Goal: Task Accomplishment & Management: Manage account settings

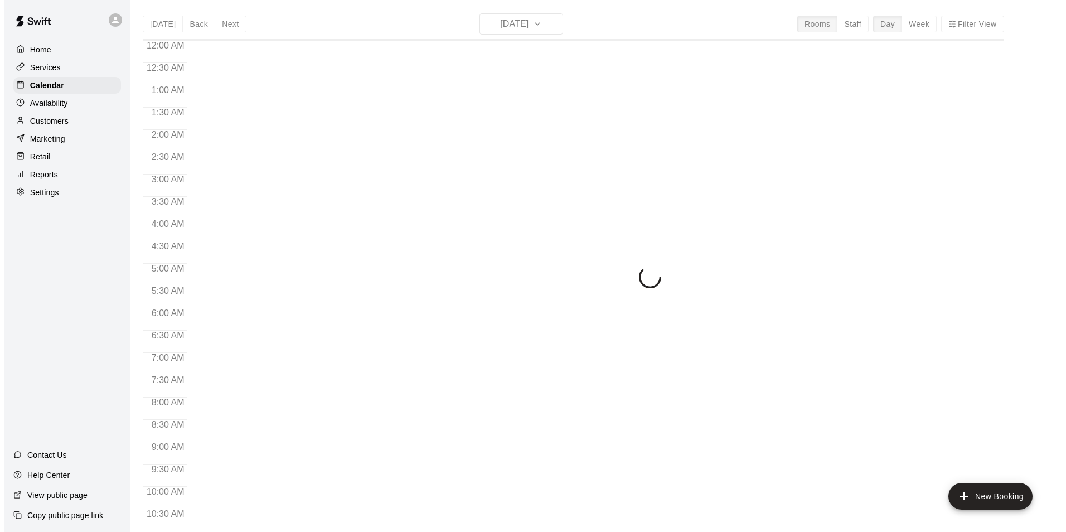
scroll to position [566, 0]
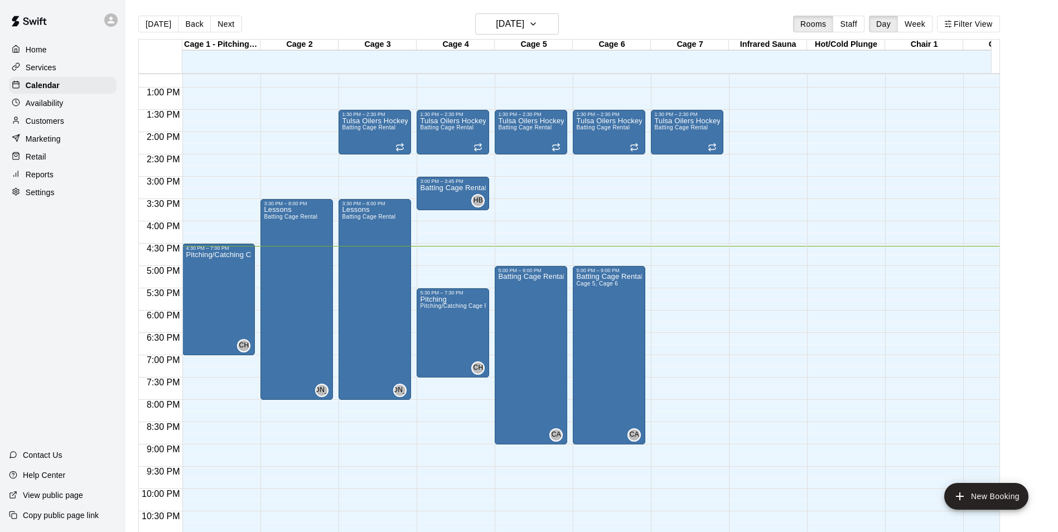
click at [37, 65] on p "Services" at bounding box center [41, 67] width 31 height 11
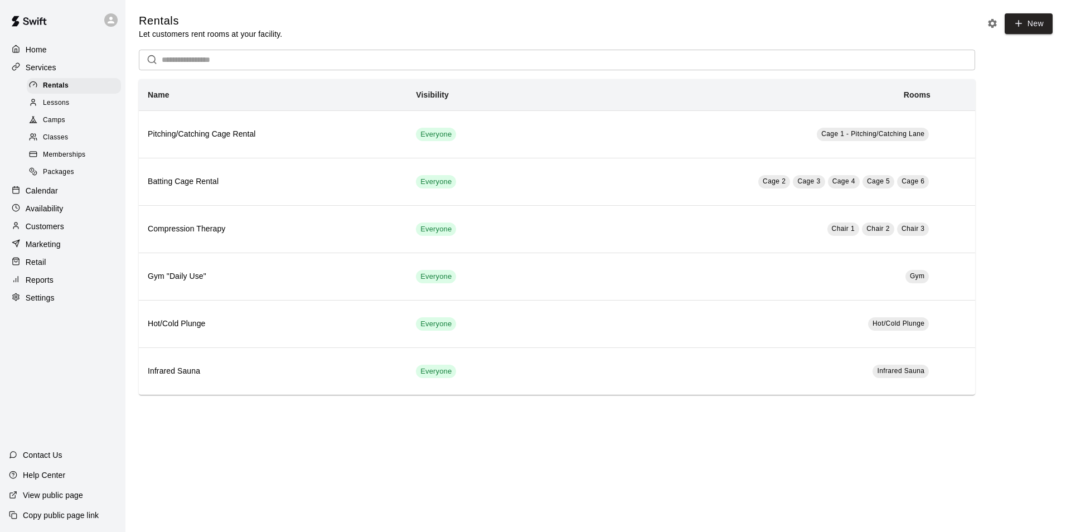
click at [48, 229] on p "Customers" at bounding box center [45, 226] width 38 height 11
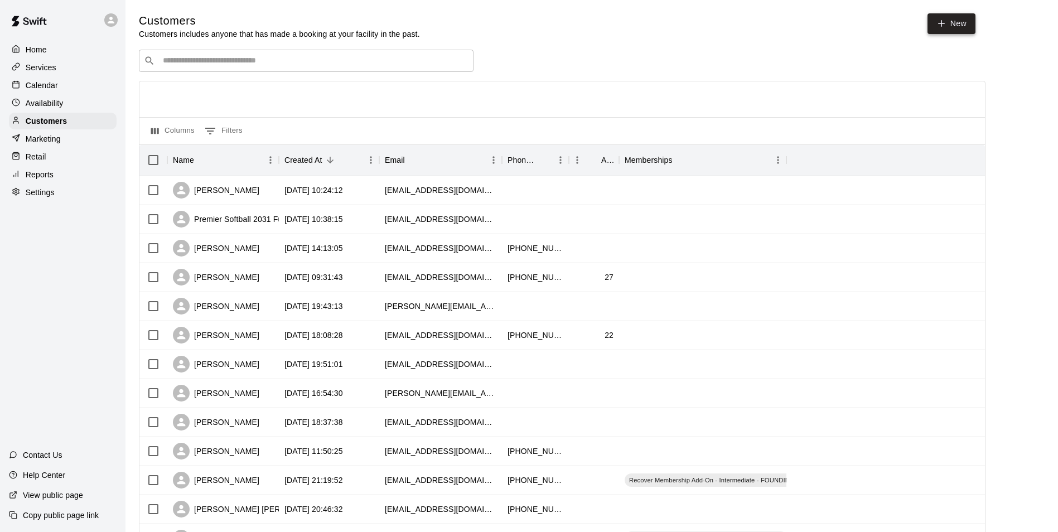
click at [949, 19] on link "New" at bounding box center [951, 23] width 48 height 21
select select "**"
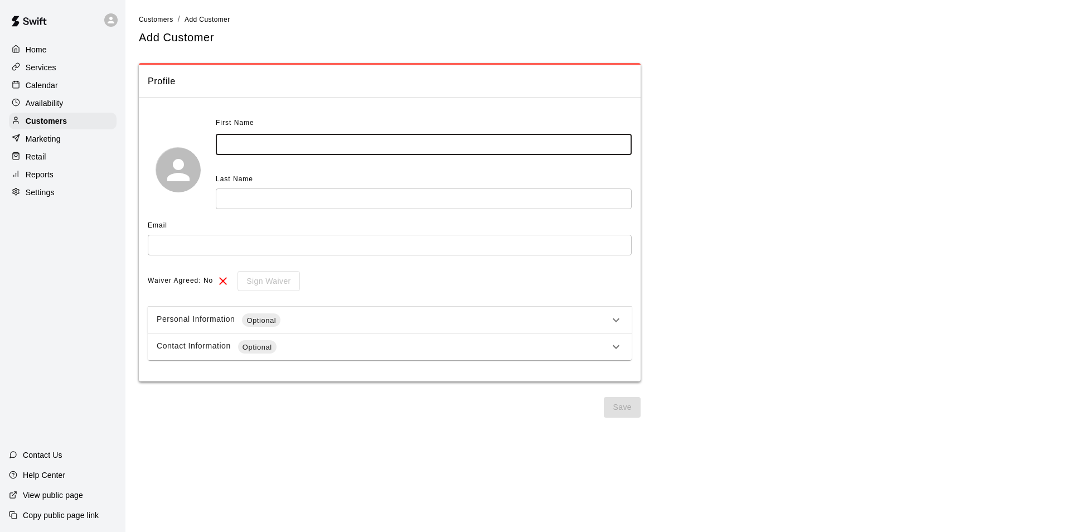
click at [279, 137] on input "text" at bounding box center [424, 144] width 416 height 21
type input "*****"
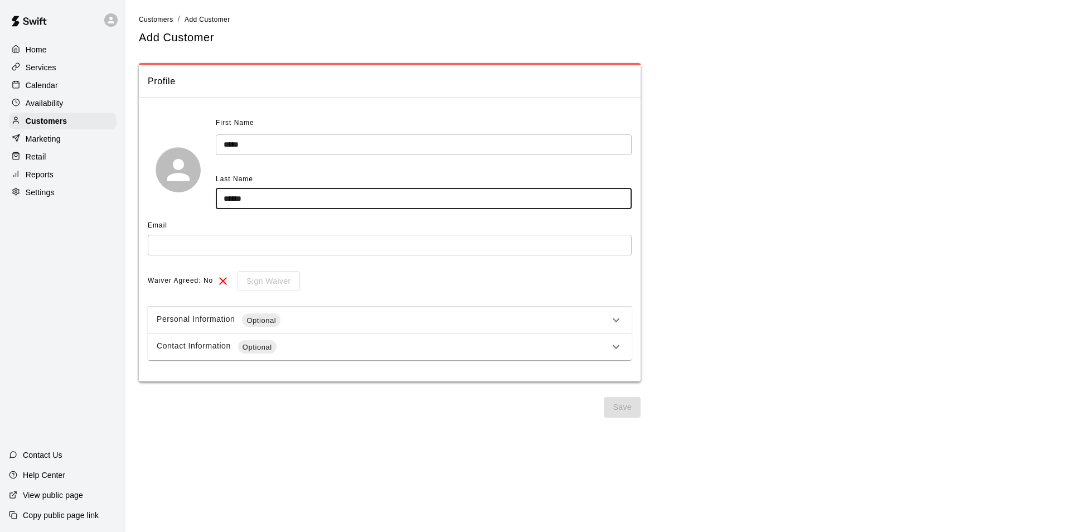
type input "******"
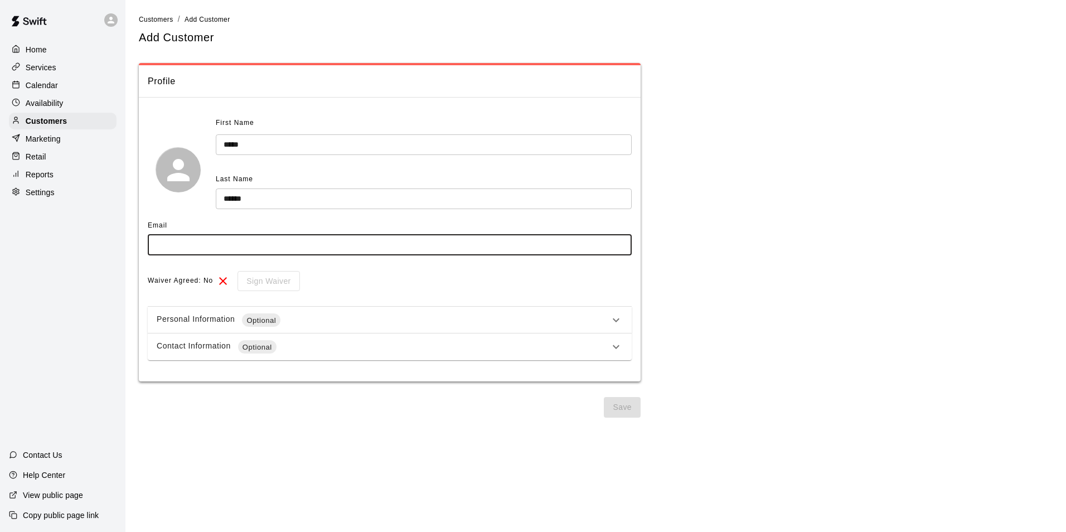
click at [166, 244] on input "text" at bounding box center [390, 245] width 484 height 21
type input "**********"
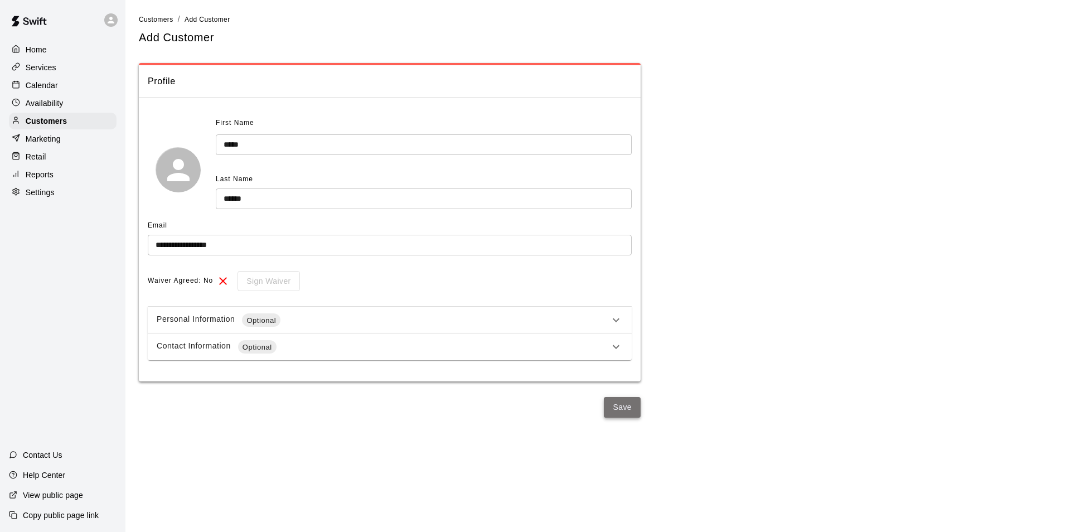
click at [611, 410] on button "Save" at bounding box center [622, 407] width 37 height 21
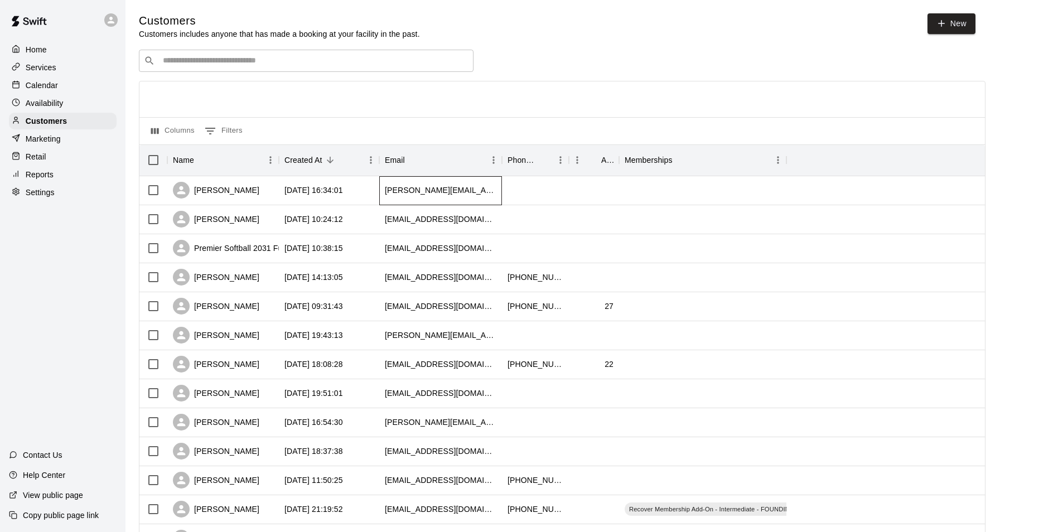
click at [380, 190] on div "c.ohara@hanwha.com" at bounding box center [440, 190] width 123 height 29
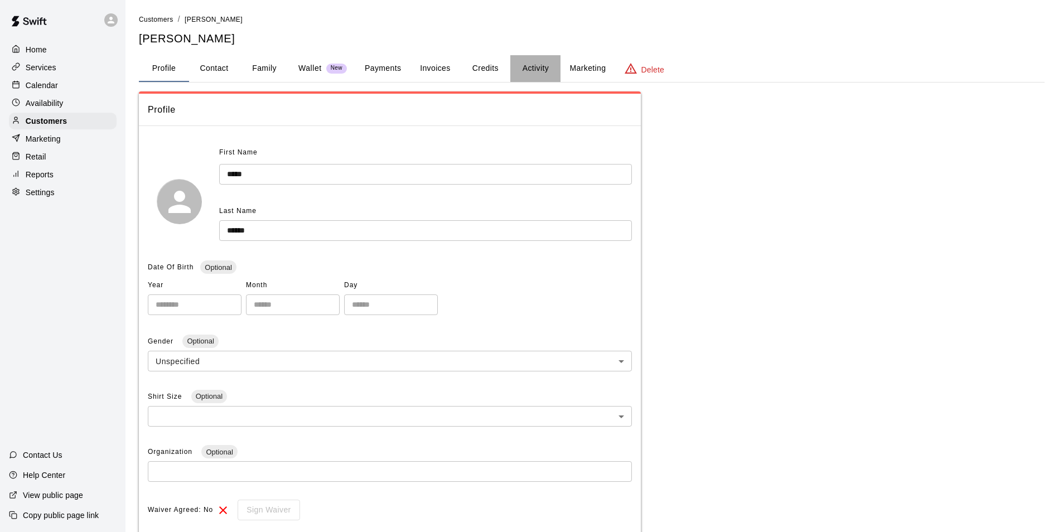
click at [547, 70] on button "Activity" at bounding box center [535, 68] width 50 height 27
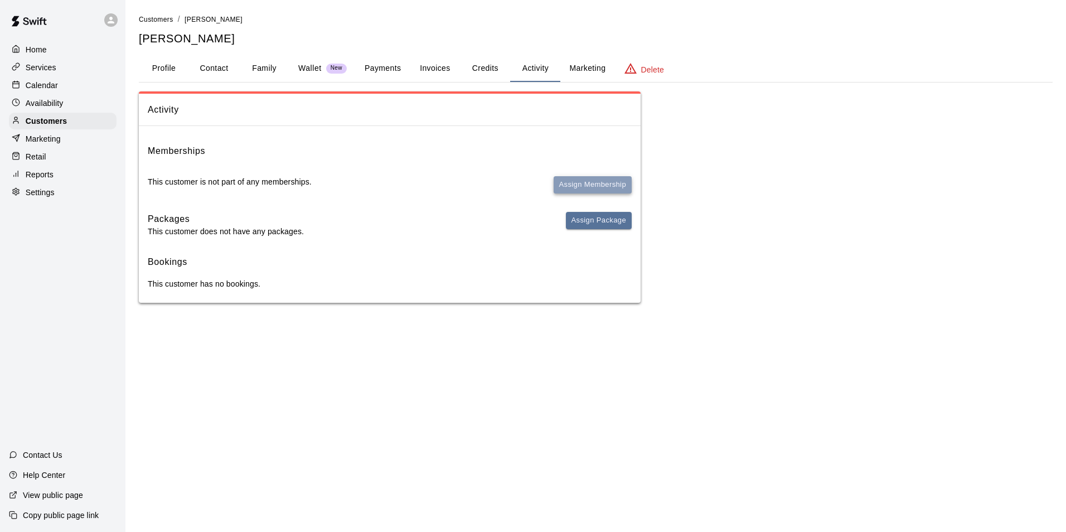
click at [600, 186] on button "Assign Membership" at bounding box center [593, 184] width 78 height 17
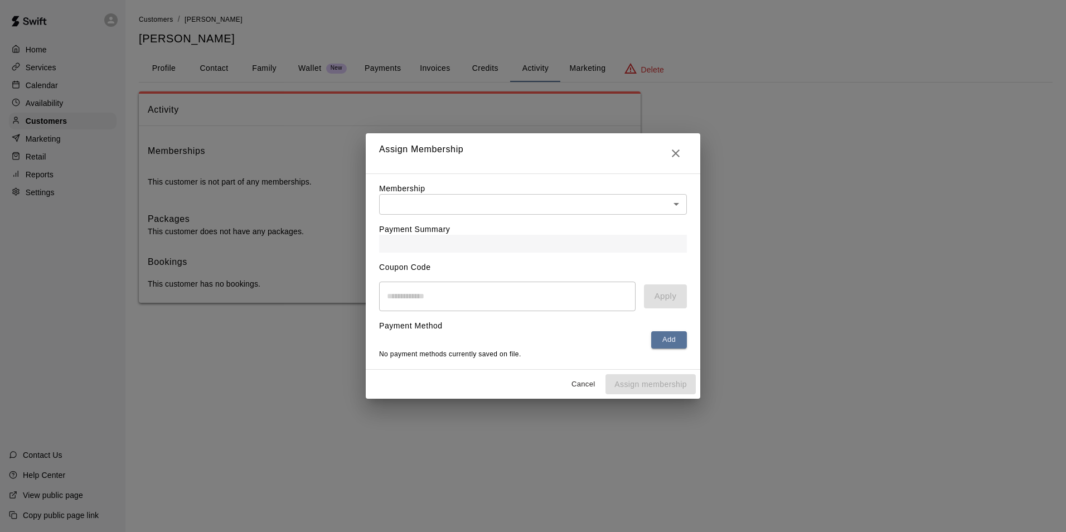
click at [542, 202] on body "Home Services Calendar Availability Customers Marketing Retail Reports Settings…" at bounding box center [533, 162] width 1066 height 325
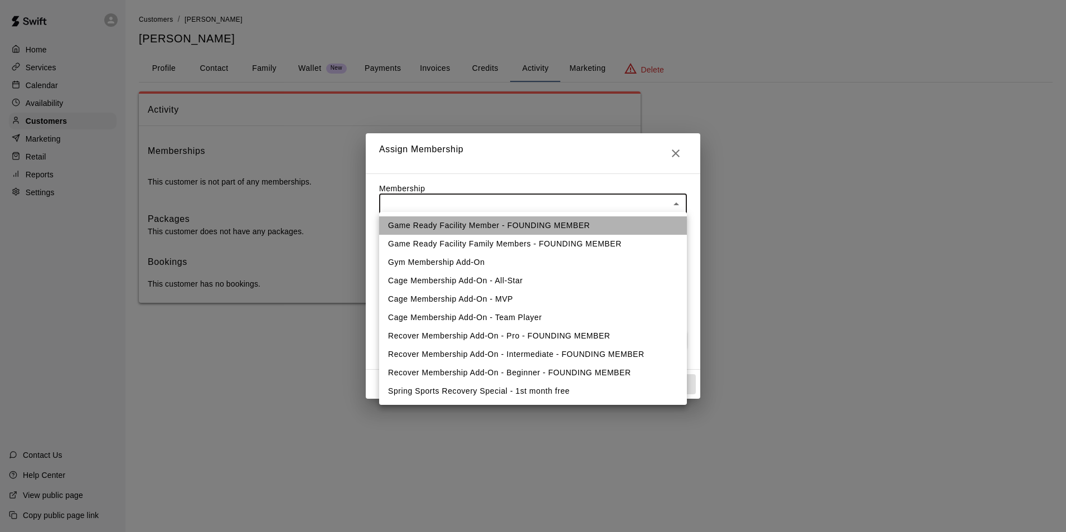
click at [438, 227] on li "Game Ready Facility Member - FOUNDING MEMBER" at bounding box center [533, 225] width 308 height 18
type input "**********"
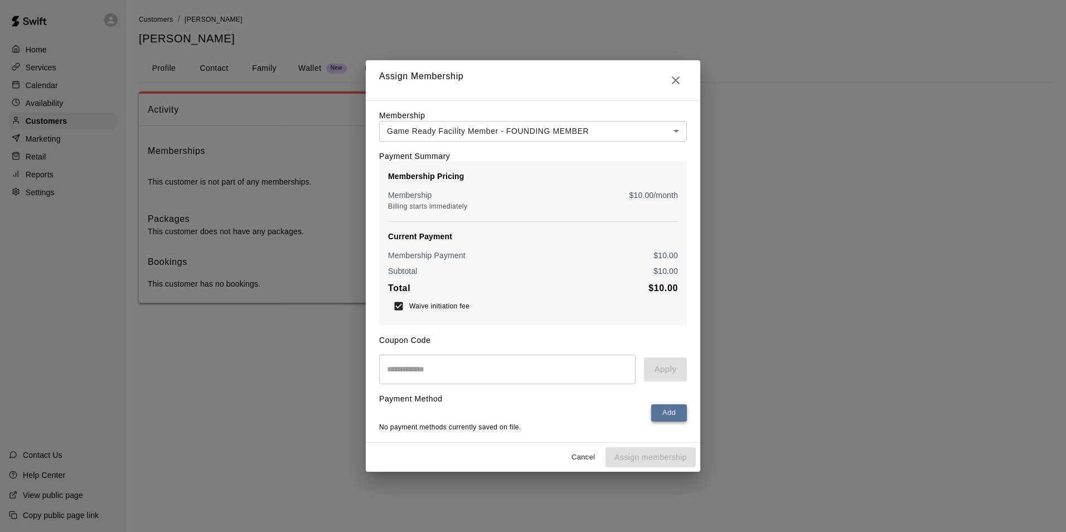
click at [663, 420] on button "Add" at bounding box center [669, 412] width 36 height 17
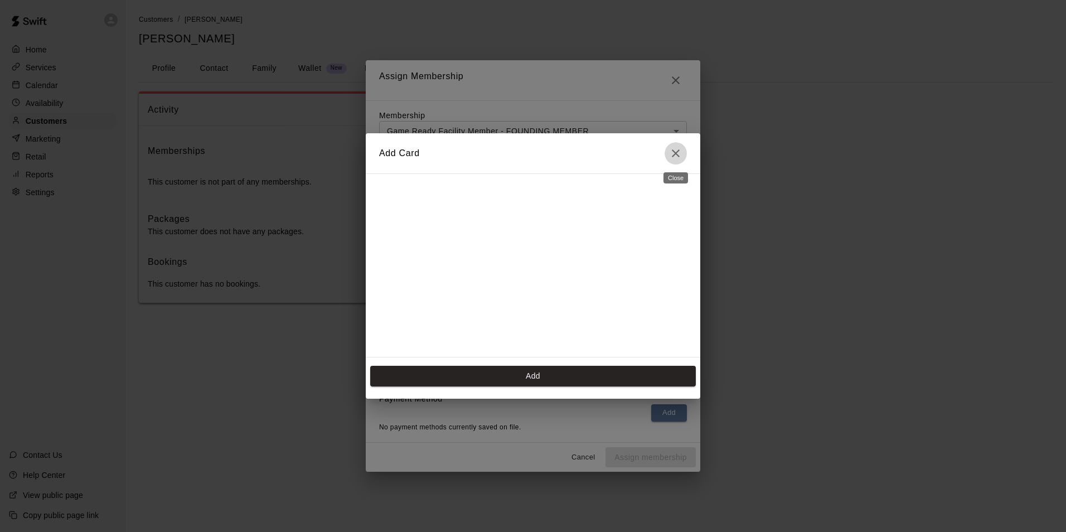
click at [678, 153] on icon "Close" at bounding box center [675, 153] width 13 height 13
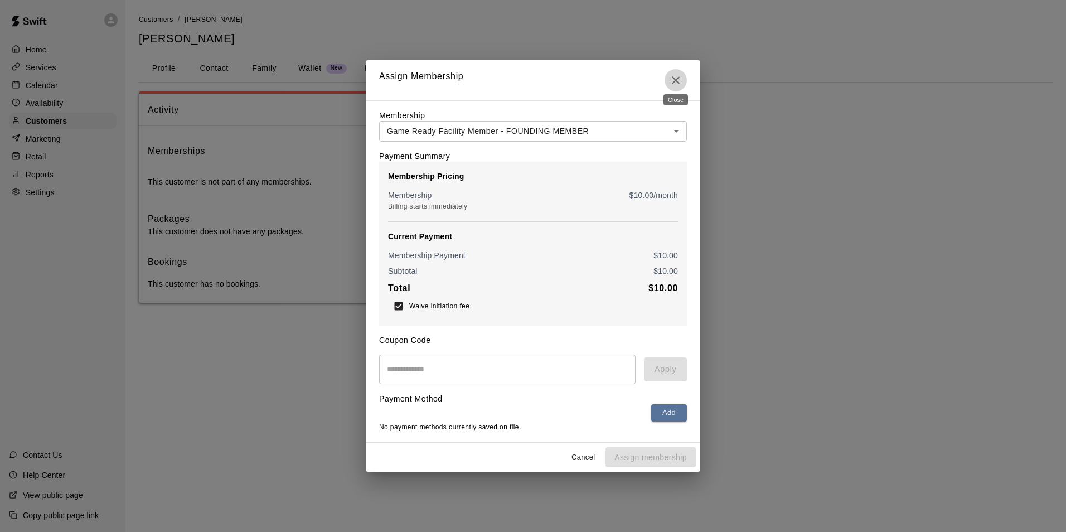
click at [671, 74] on icon "Close" at bounding box center [675, 80] width 13 height 13
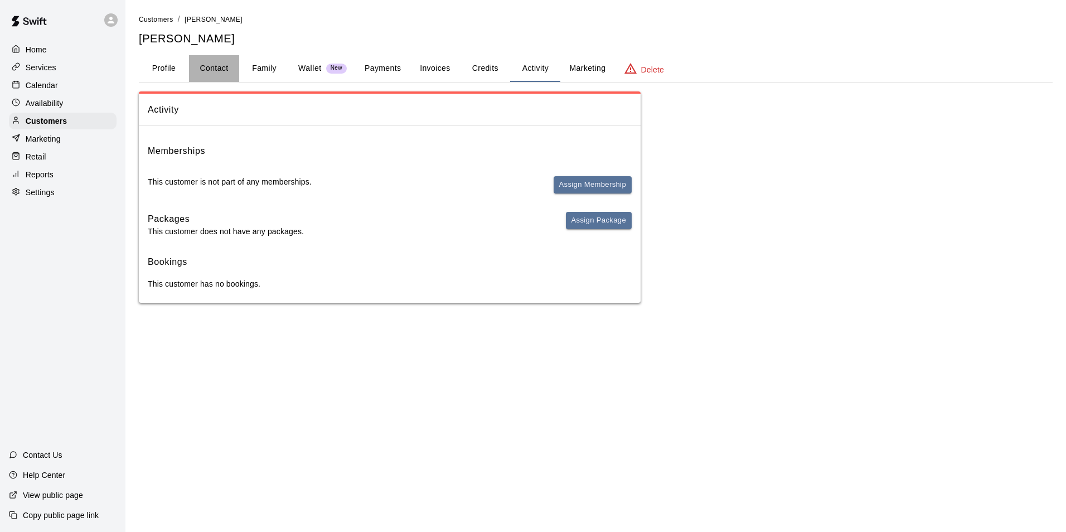
click at [213, 69] on button "Contact" at bounding box center [214, 68] width 50 height 27
select select "**"
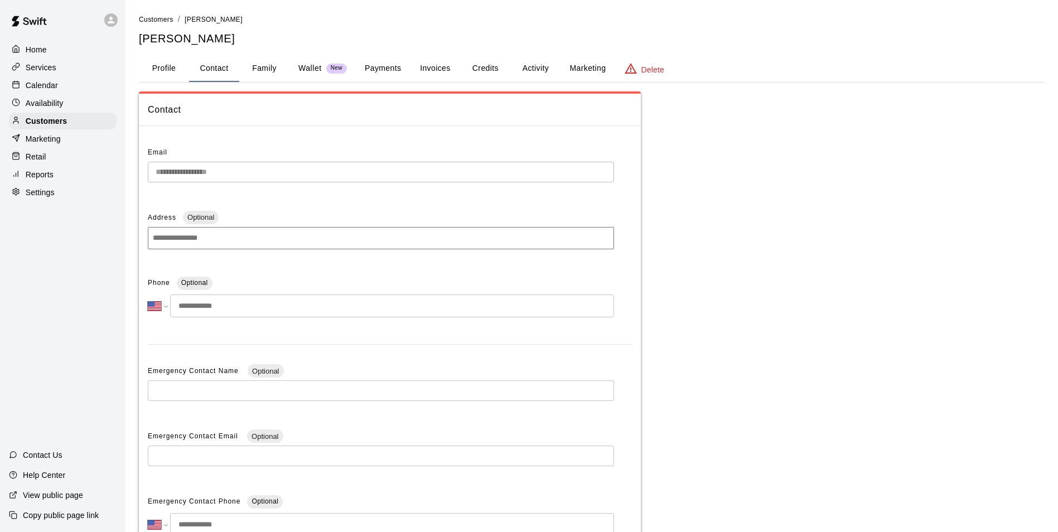
click at [457, 72] on button "Invoices" at bounding box center [435, 68] width 50 height 27
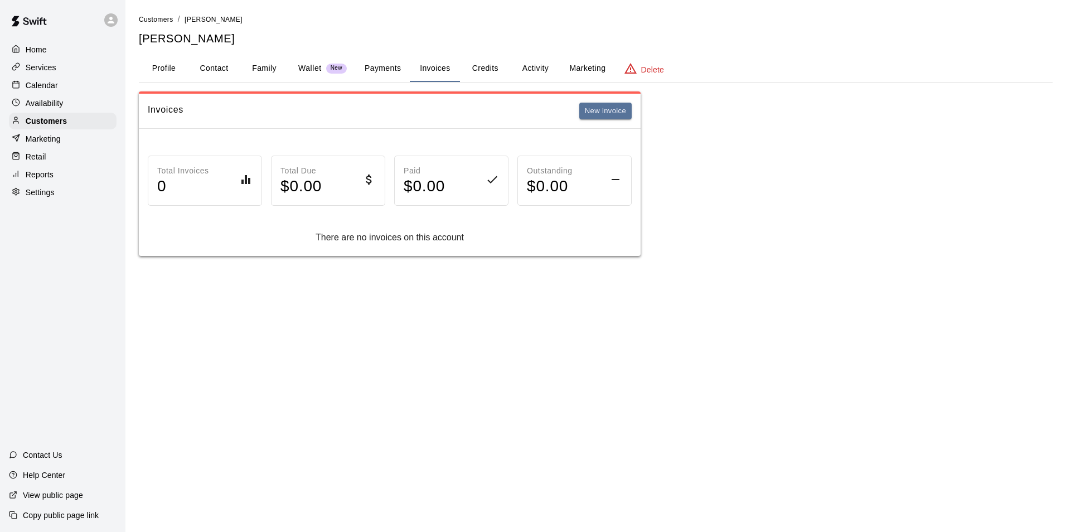
click at [492, 71] on button "Credits" at bounding box center [485, 68] width 50 height 27
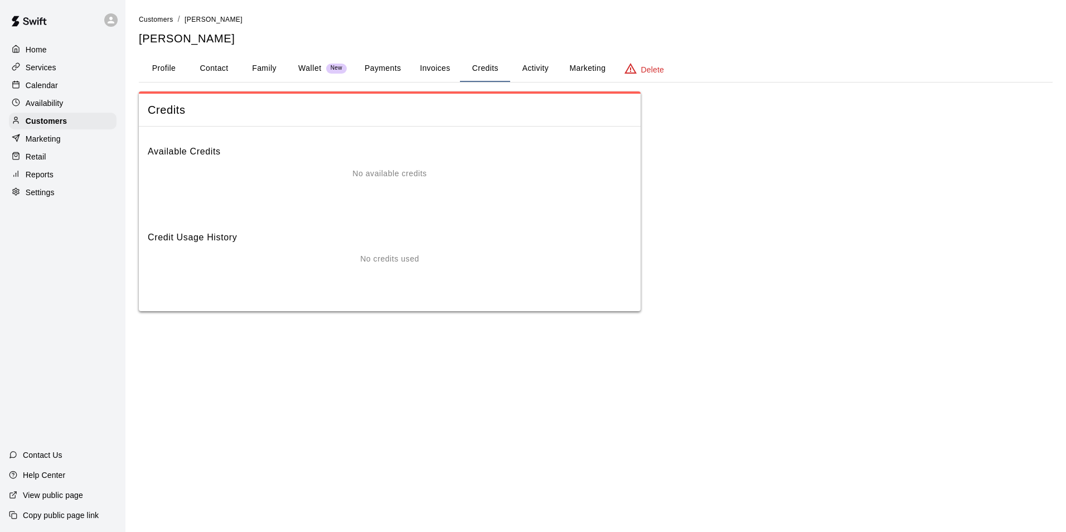
click at [377, 67] on button "Payments" at bounding box center [383, 68] width 54 height 27
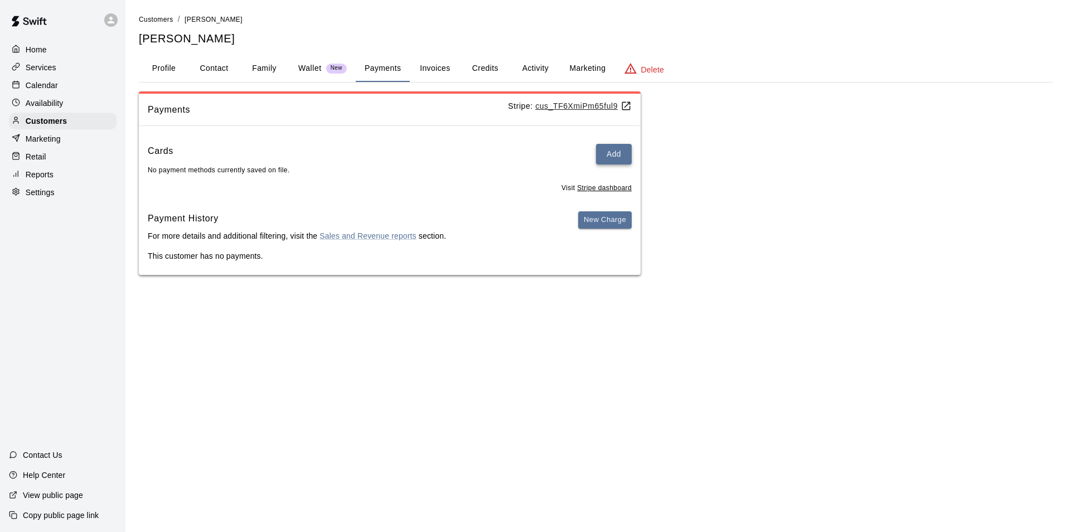
click at [609, 151] on button "Add" at bounding box center [614, 154] width 36 height 21
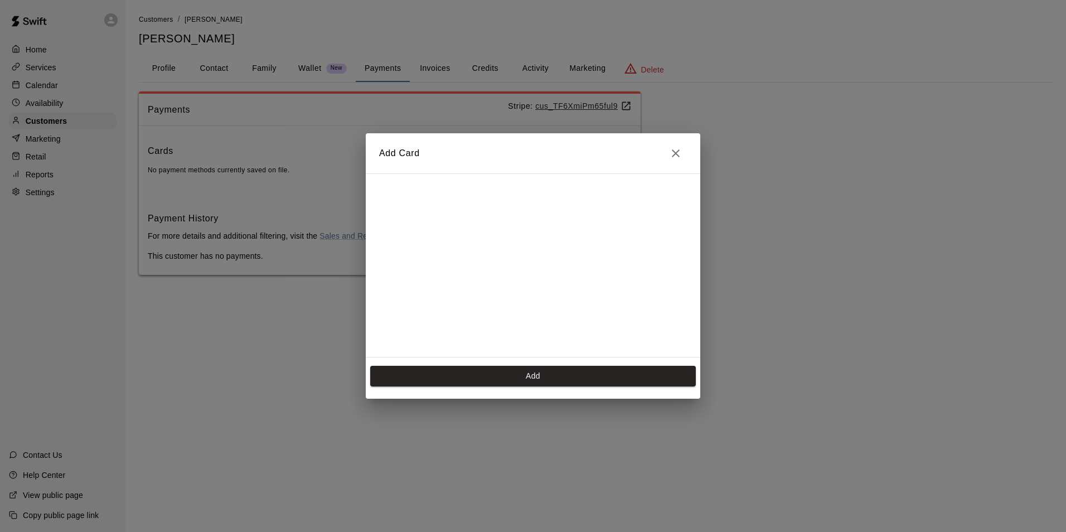
scroll to position [181, 0]
click at [508, 371] on button "Add" at bounding box center [533, 376] width 326 height 21
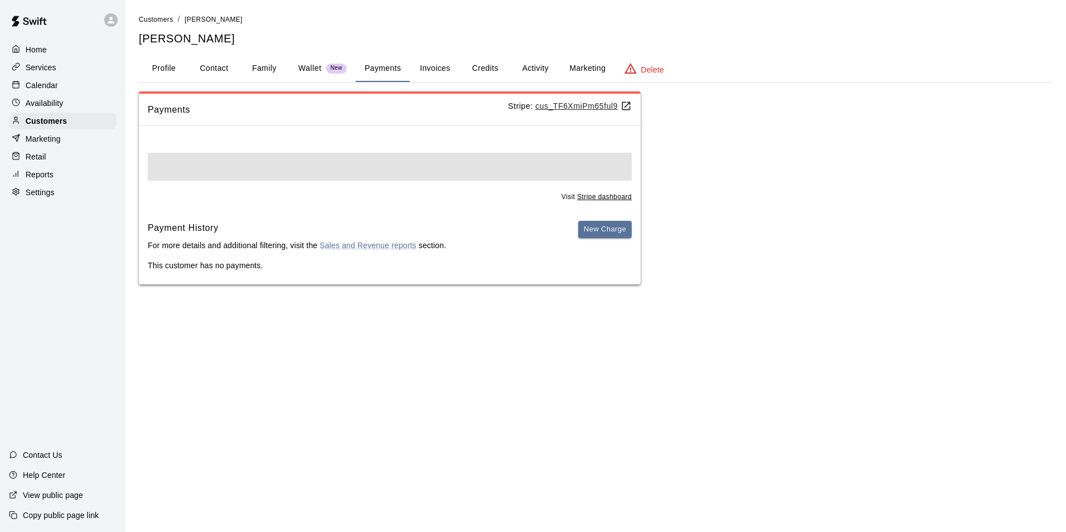
scroll to position [0, 0]
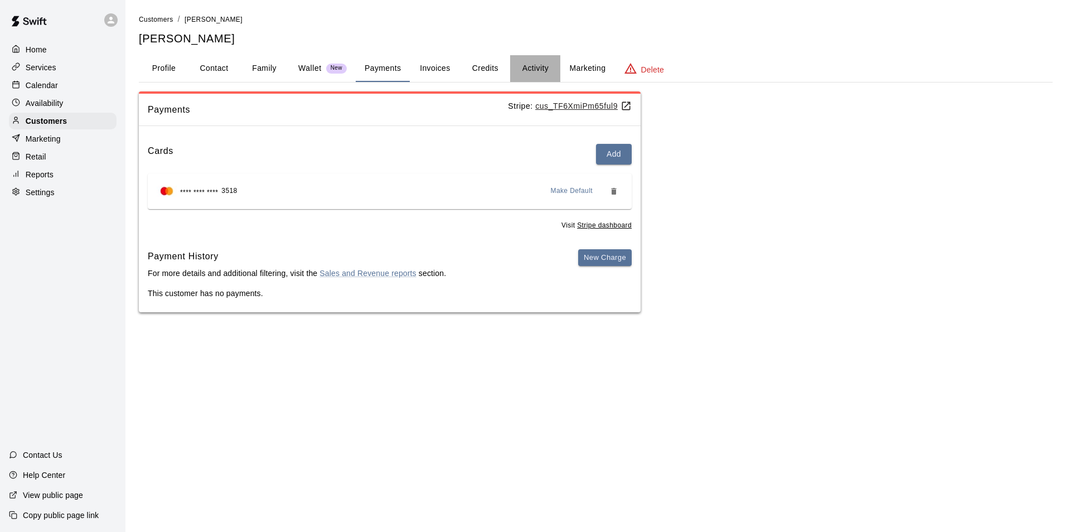
click at [545, 69] on button "Activity" at bounding box center [535, 68] width 50 height 27
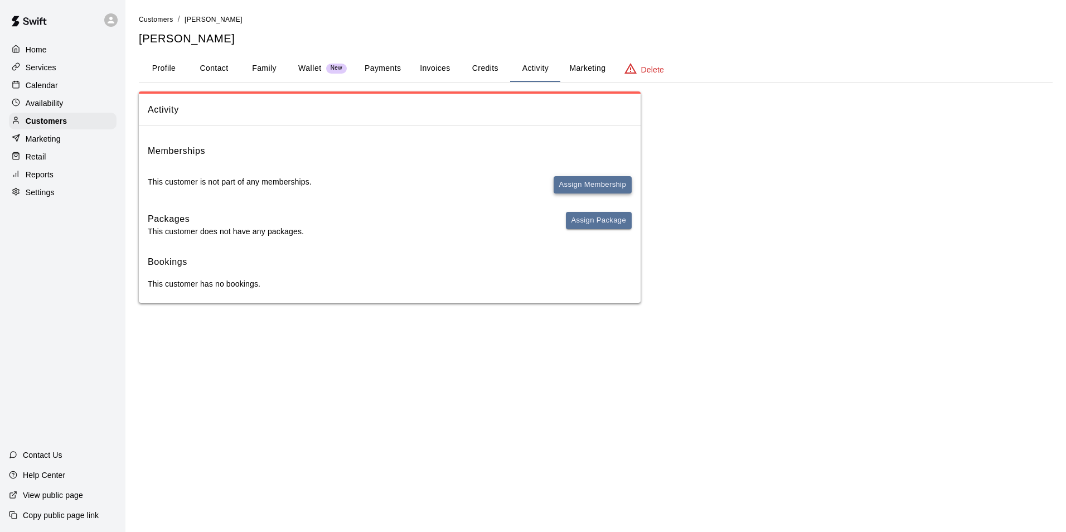
click at [591, 184] on button "Assign Membership" at bounding box center [593, 184] width 78 height 17
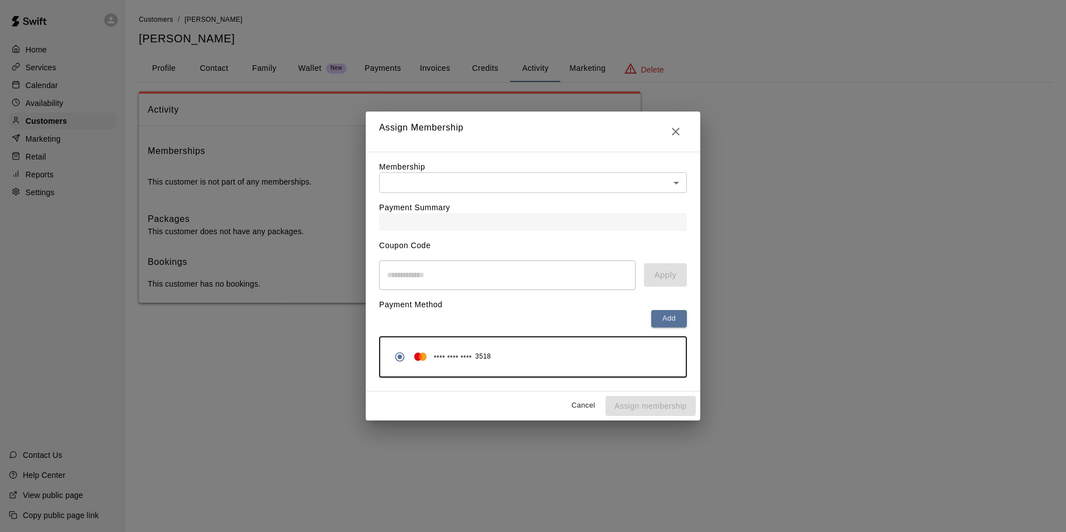
click at [446, 193] on div "Payment Summary" at bounding box center [533, 212] width 308 height 38
click at [448, 183] on body "Home Services Calendar Availability Customers Marketing Retail Reports Settings…" at bounding box center [533, 162] width 1066 height 325
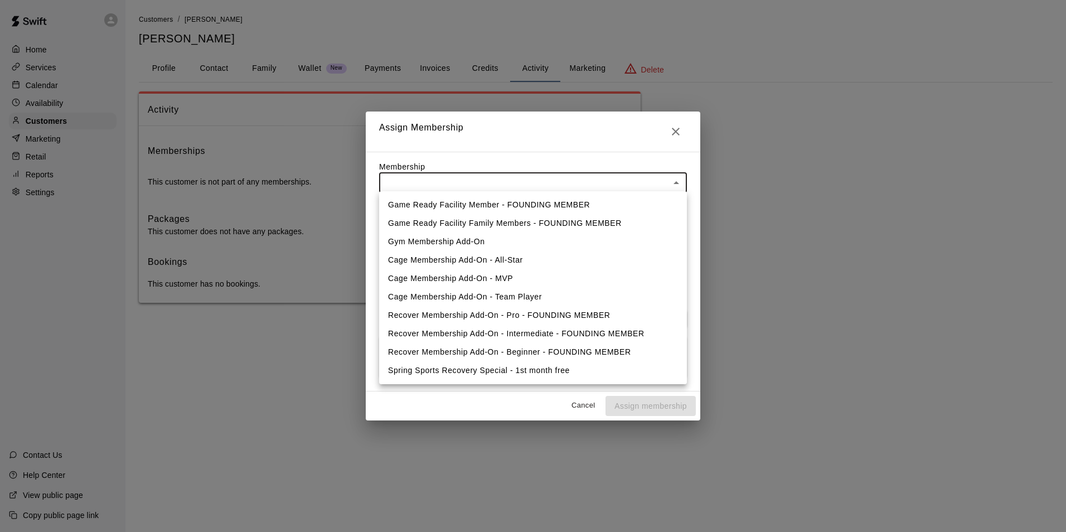
click at [489, 204] on li "Game Ready Facility Member - FOUNDING MEMBER" at bounding box center [533, 205] width 308 height 18
type input "**********"
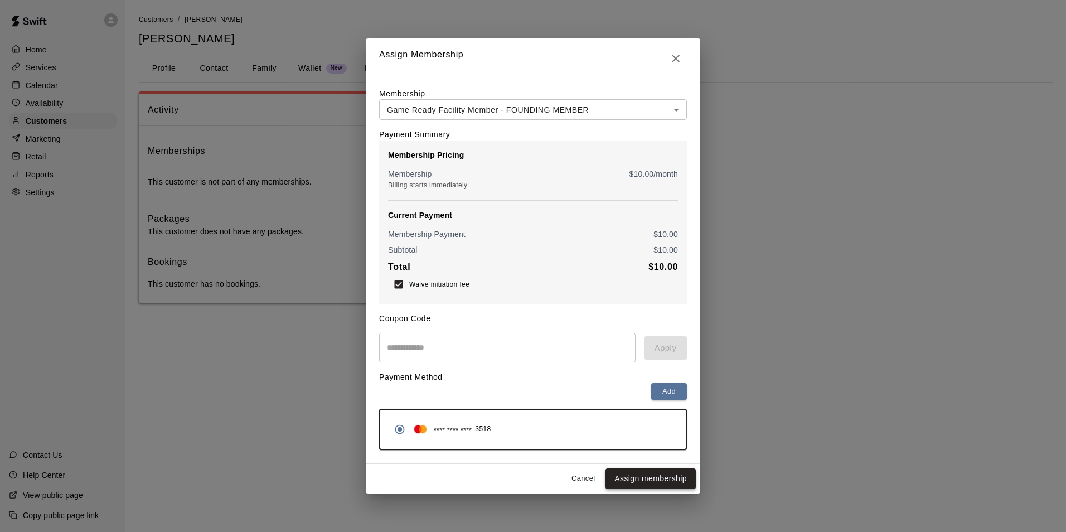
click at [665, 481] on button "Assign membership" at bounding box center [651, 478] width 90 height 21
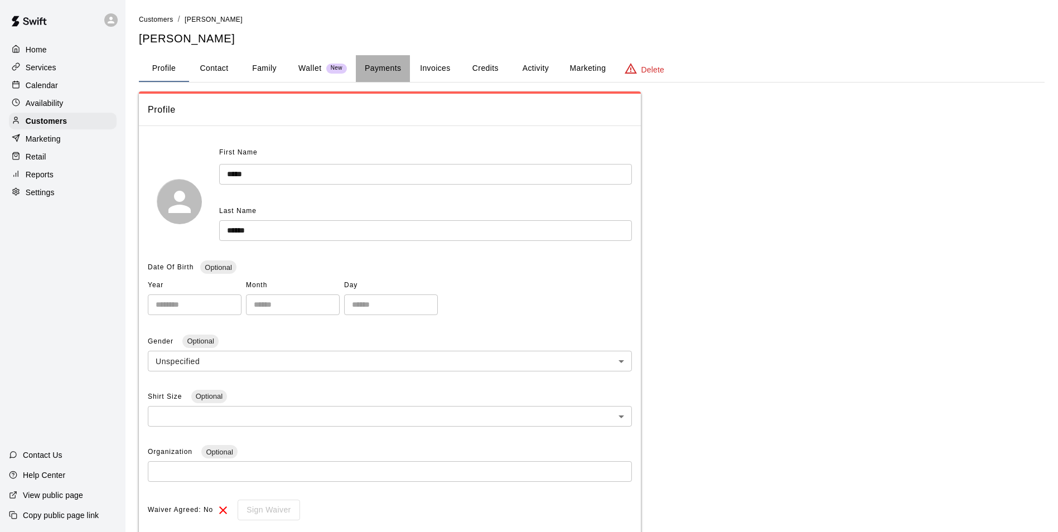
click at [392, 68] on button "Payments" at bounding box center [383, 68] width 54 height 27
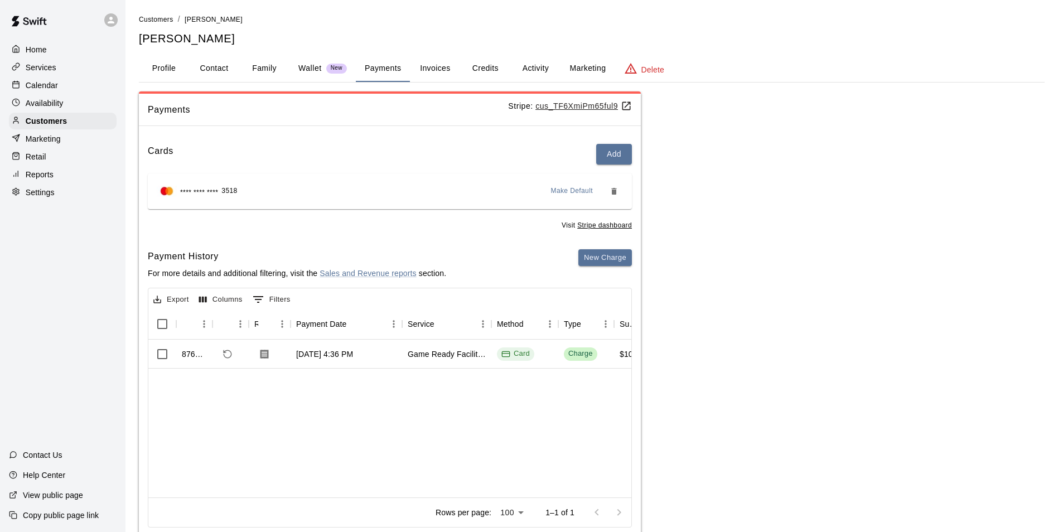
click at [531, 65] on button "Activity" at bounding box center [535, 68] width 50 height 27
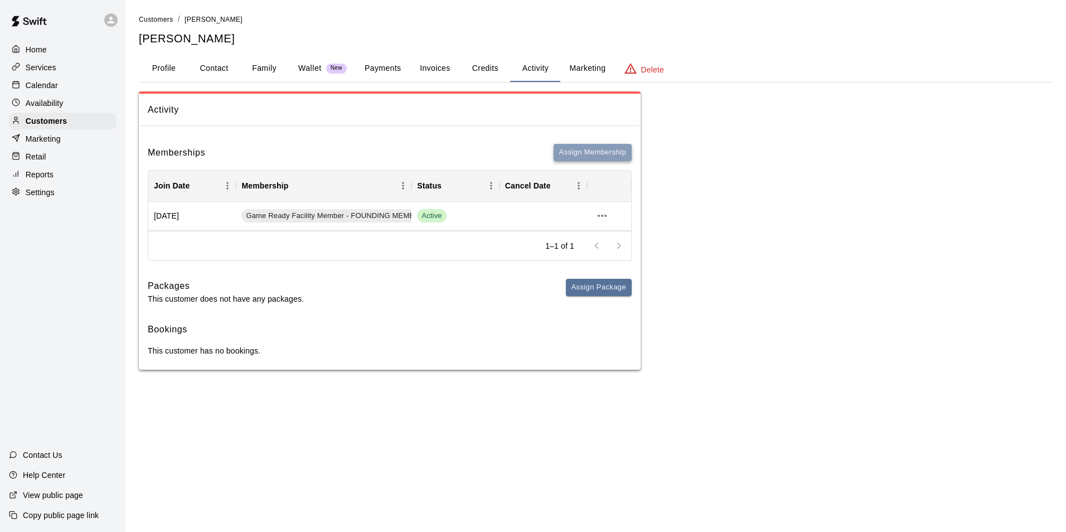
click at [607, 153] on button "Assign Membership" at bounding box center [593, 152] width 78 height 17
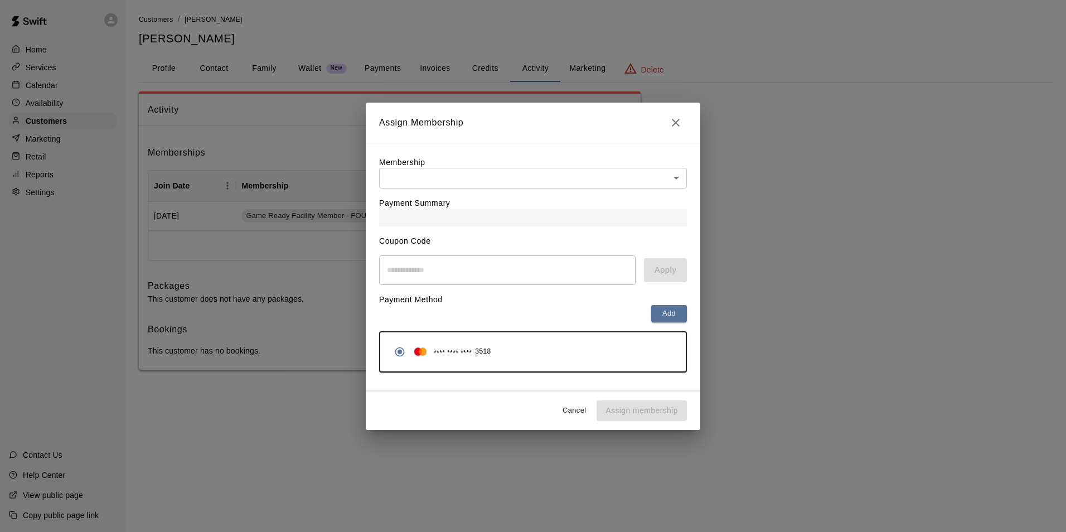
click at [457, 195] on div "Payment Summary" at bounding box center [533, 207] width 308 height 38
click at [469, 178] on body "Home Services Calendar Availability Customers Marketing Retail Reports Settings…" at bounding box center [533, 196] width 1066 height 392
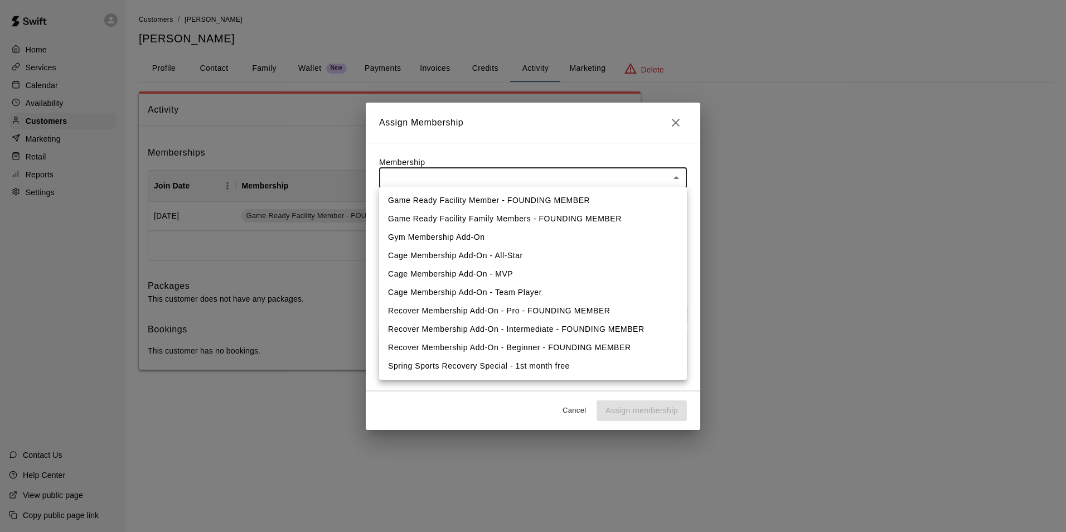
click at [498, 316] on li "Recover Membership Add-On - Pro - FOUNDING MEMBER" at bounding box center [533, 311] width 308 height 18
type input "**********"
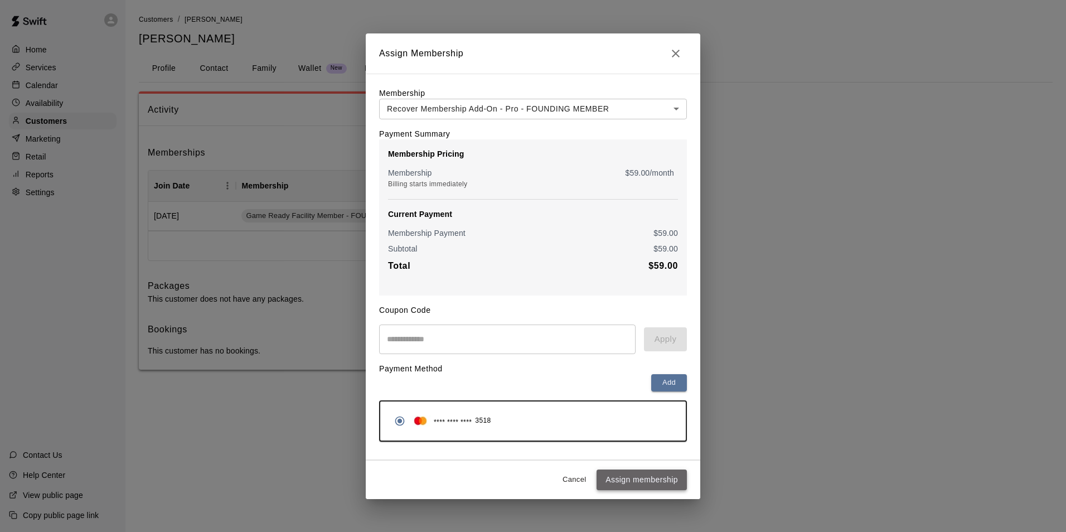
click at [650, 480] on button "Assign membership" at bounding box center [642, 479] width 90 height 21
